Goal: Check status: Check status

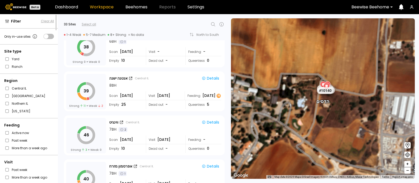
scroll to position [785, 0]
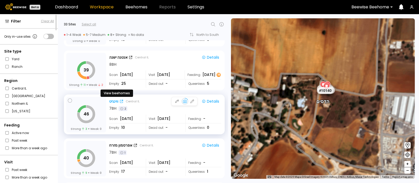
click at [112, 99] on div "ווינגיט" at bounding box center [113, 101] width 9 height 5
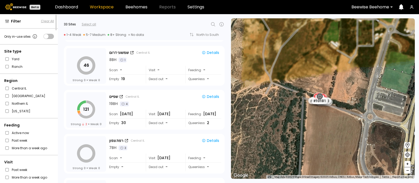
scroll to position [1186, 0]
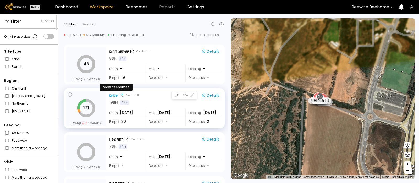
click at [114, 94] on div "שפיים" at bounding box center [113, 95] width 9 height 5
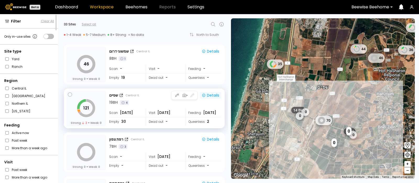
click at [210, 95] on div "Details" at bounding box center [211, 95] width 18 height 5
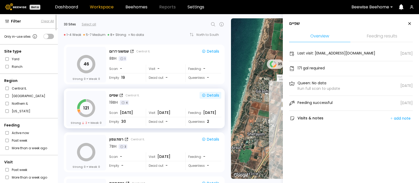
click at [376, 35] on li "Feeding results" at bounding box center [381, 36] width 61 height 11
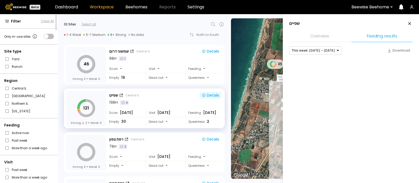
click at [376, 35] on li "Feeding results" at bounding box center [381, 36] width 61 height 11
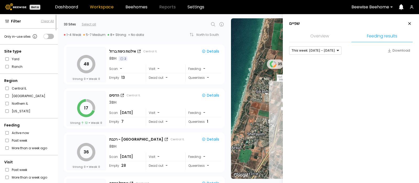
scroll to position [527, 0]
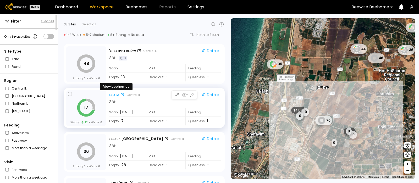
click at [115, 93] on div "הדסים" at bounding box center [114, 94] width 10 height 5
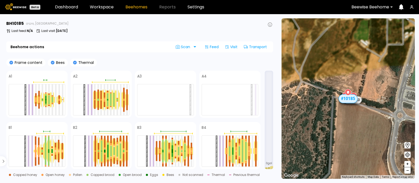
scroll to position [63, 0]
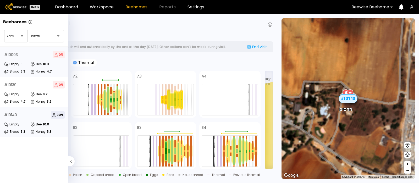
click at [14, 59] on div "# 10003 0 % Empty - Bee 10.3 Brood 5.3 Honey 4.7" at bounding box center [34, 62] width 69 height 30
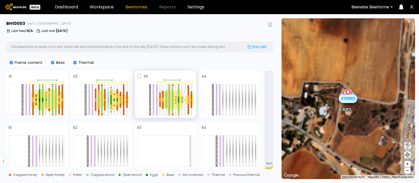
click at [169, 97] on div at bounding box center [169, 93] width 2 height 14
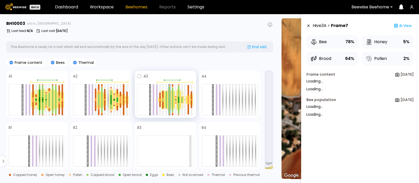
click at [172, 97] on div at bounding box center [173, 94] width 2 height 12
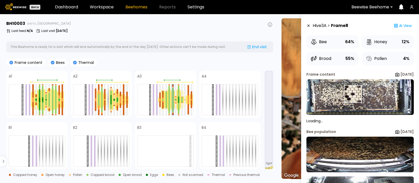
click at [353, 94] on img at bounding box center [359, 97] width 107 height 36
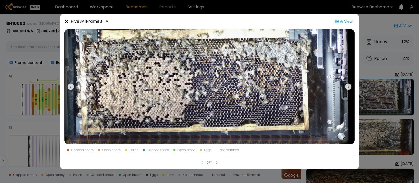
click at [349, 85] on icon at bounding box center [348, 87] width 6 height 6
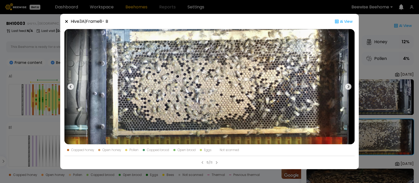
click at [67, 21] on icon at bounding box center [66, 21] width 4 height 4
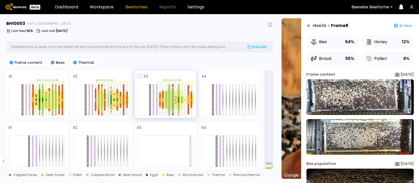
click at [169, 99] on div at bounding box center [169, 93] width 2 height 14
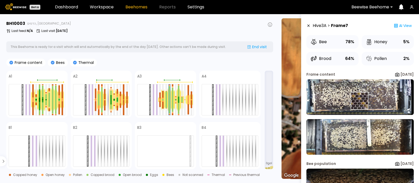
click at [360, 101] on img at bounding box center [359, 97] width 107 height 36
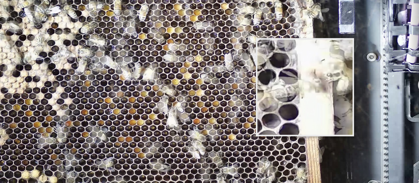
click at [305, 87] on img at bounding box center [209, 86] width 290 height 115
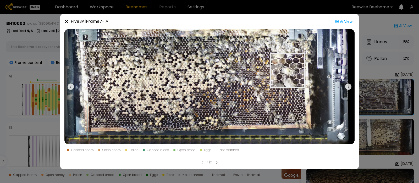
click at [247, 35] on img at bounding box center [209, 86] width 290 height 115
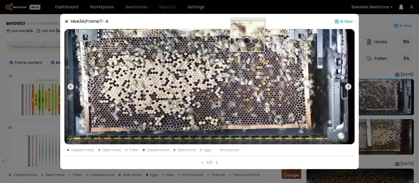
drag, startPoint x: 285, startPoint y: 69, endPoint x: 247, endPoint y: 35, distance: 50.8
click at [247, 35] on img at bounding box center [209, 86] width 290 height 115
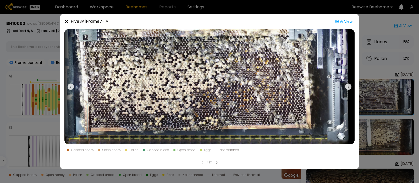
click at [67, 21] on icon at bounding box center [66, 21] width 3 height 3
